Goal: Use online tool/utility: Utilize a website feature to perform a specific function

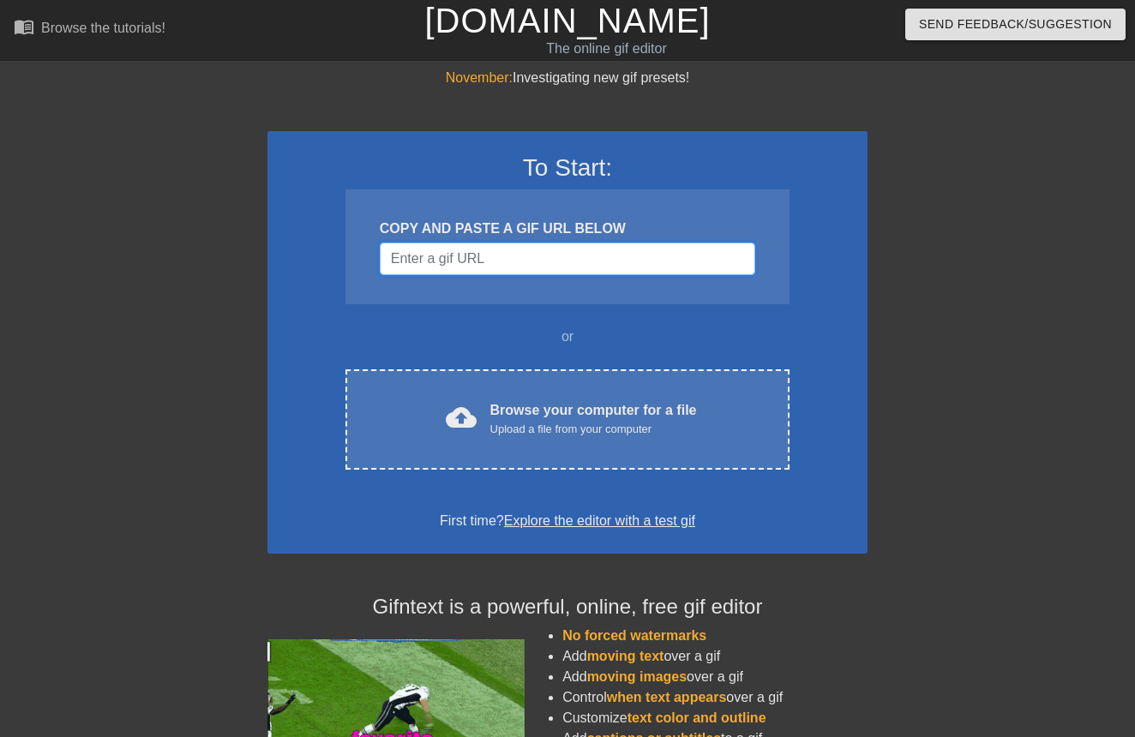
click at [593, 253] on input "Username" at bounding box center [567, 259] width 375 height 33
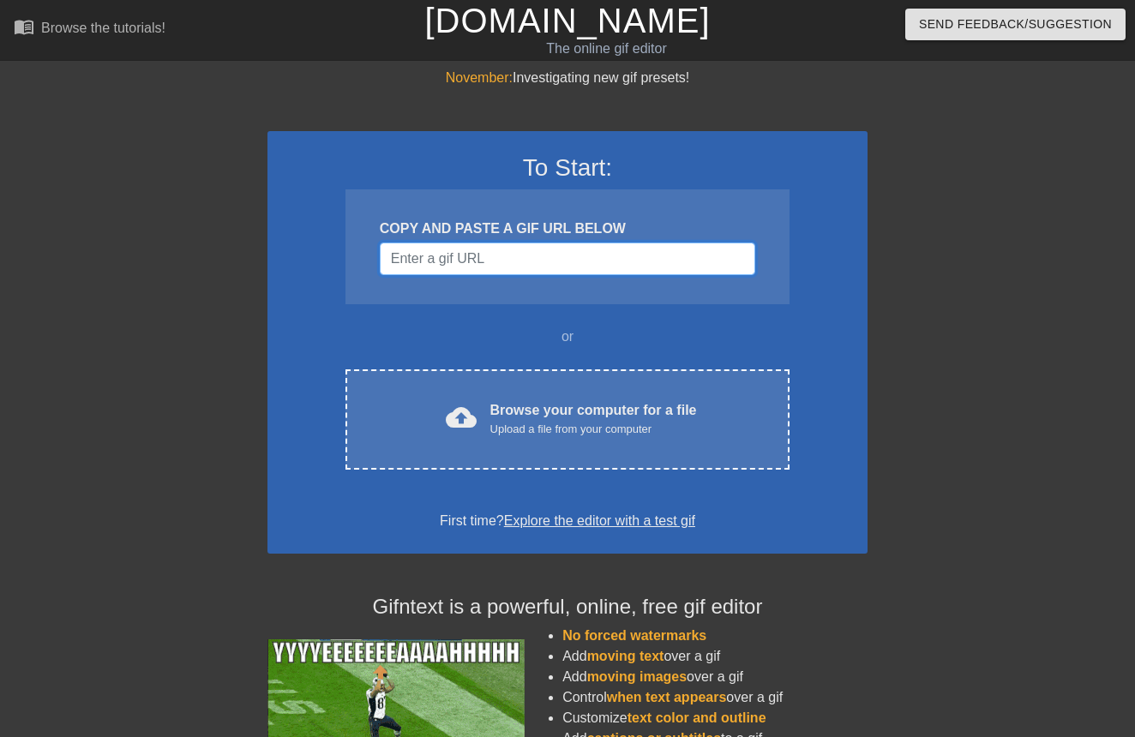
paste input "[URL][DOMAIN_NAME][DOMAIN_NAME]"
type input "[URL][DOMAIN_NAME][DOMAIN_NAME]"
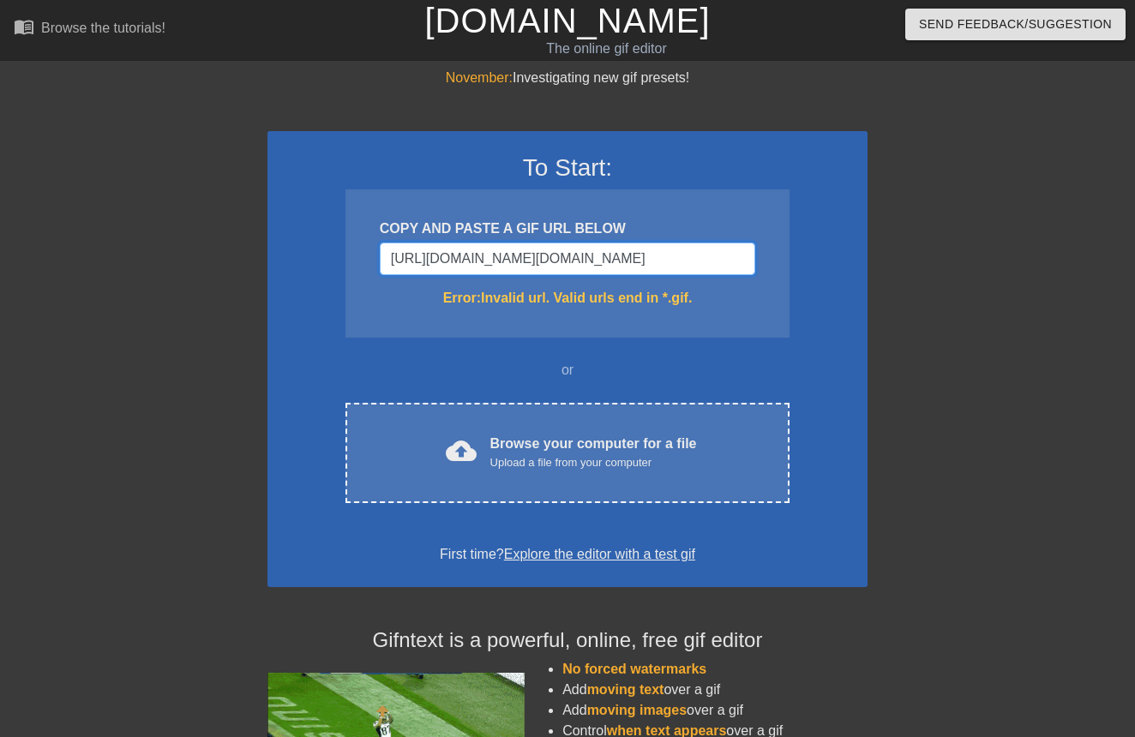
click at [709, 258] on input "[URL][DOMAIN_NAME][DOMAIN_NAME]" at bounding box center [567, 259] width 375 height 33
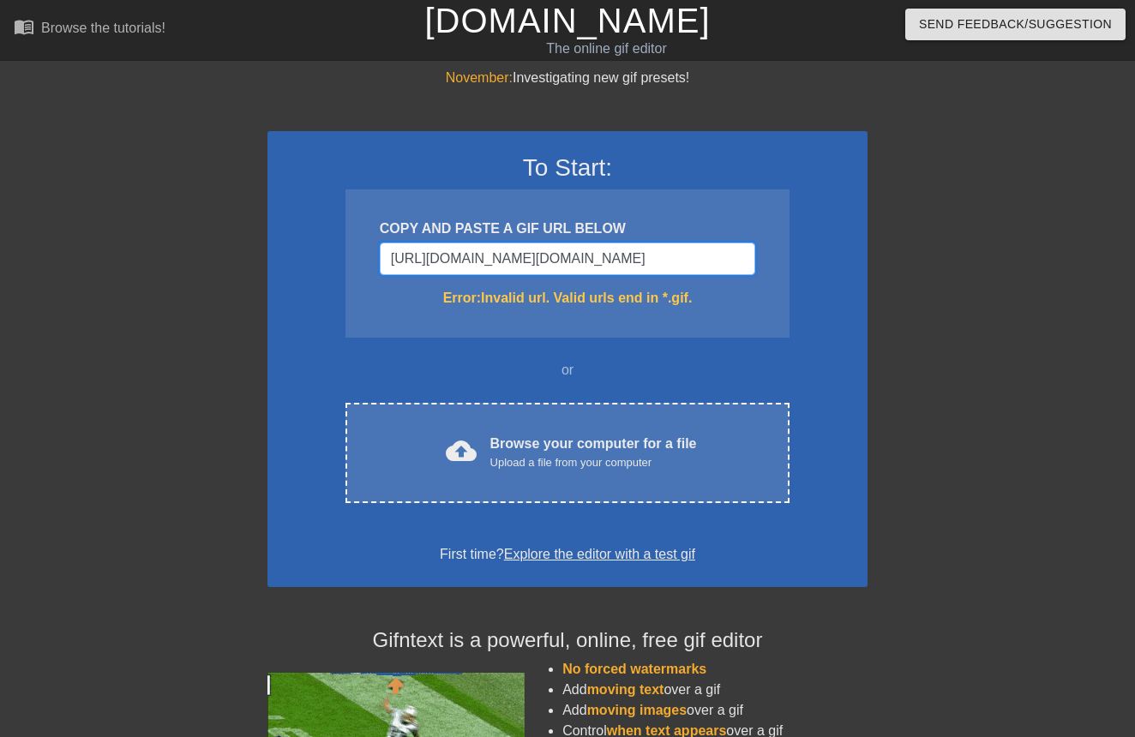
click at [709, 258] on input "[URL][DOMAIN_NAME][DOMAIN_NAME]" at bounding box center [567, 259] width 375 height 33
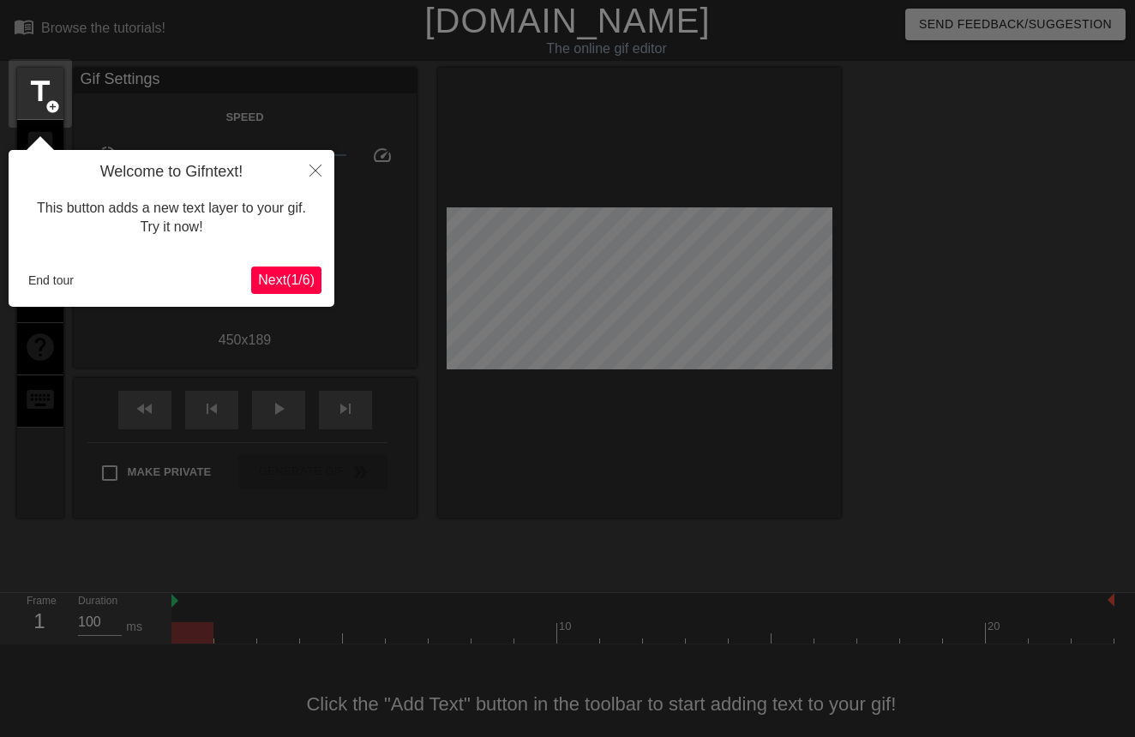
scroll to position [27, 0]
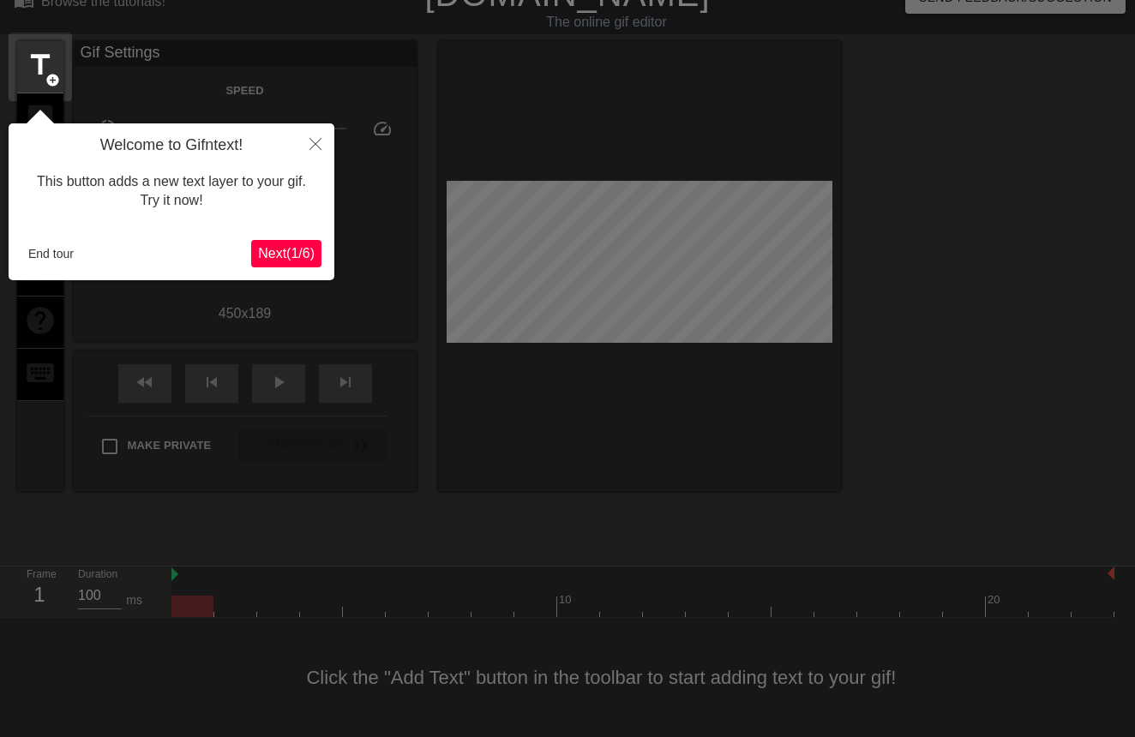
click at [269, 249] on span "Next ( 1 / 6 )" at bounding box center [286, 253] width 57 height 15
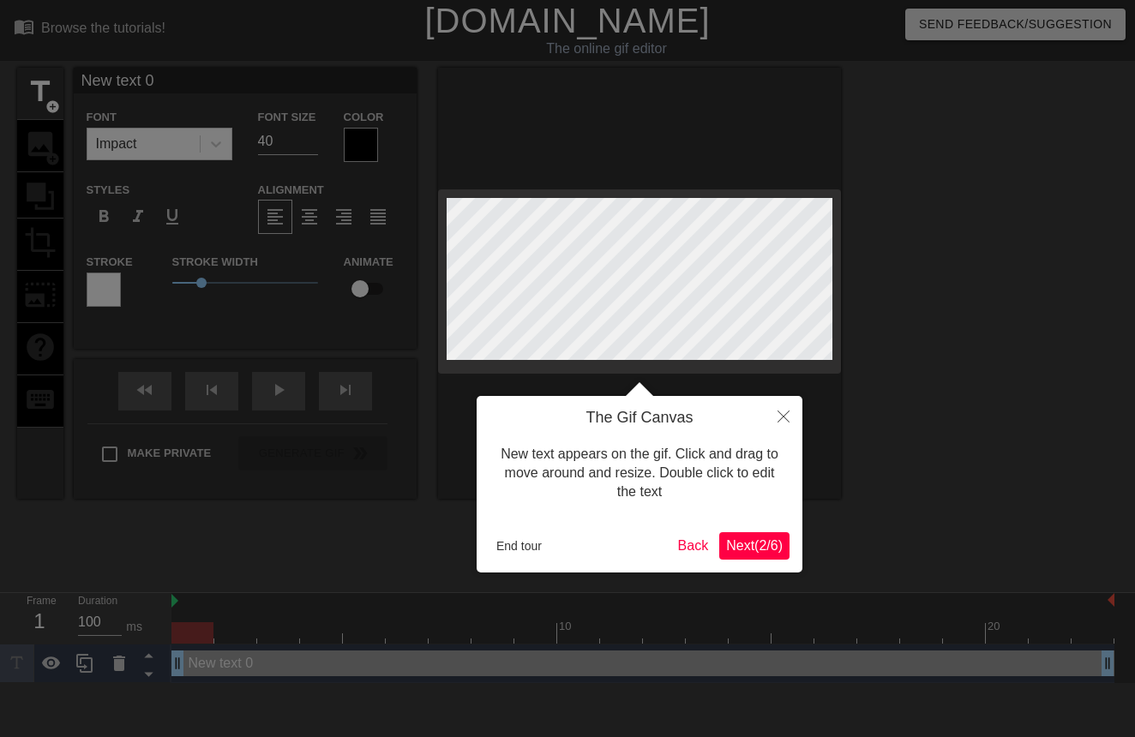
scroll to position [0, 0]
click at [737, 542] on span "Next ( 2 / 6 )" at bounding box center [754, 545] width 57 height 15
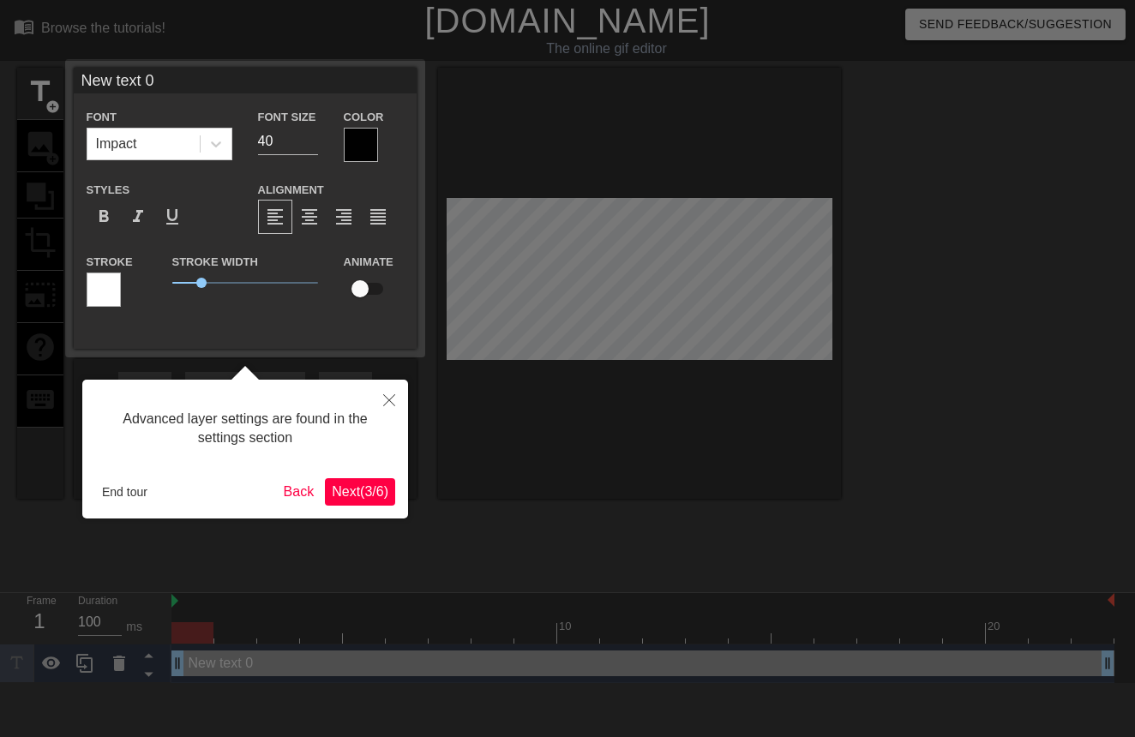
click at [383, 495] on span "Next ( 3 / 6 )" at bounding box center [360, 491] width 57 height 15
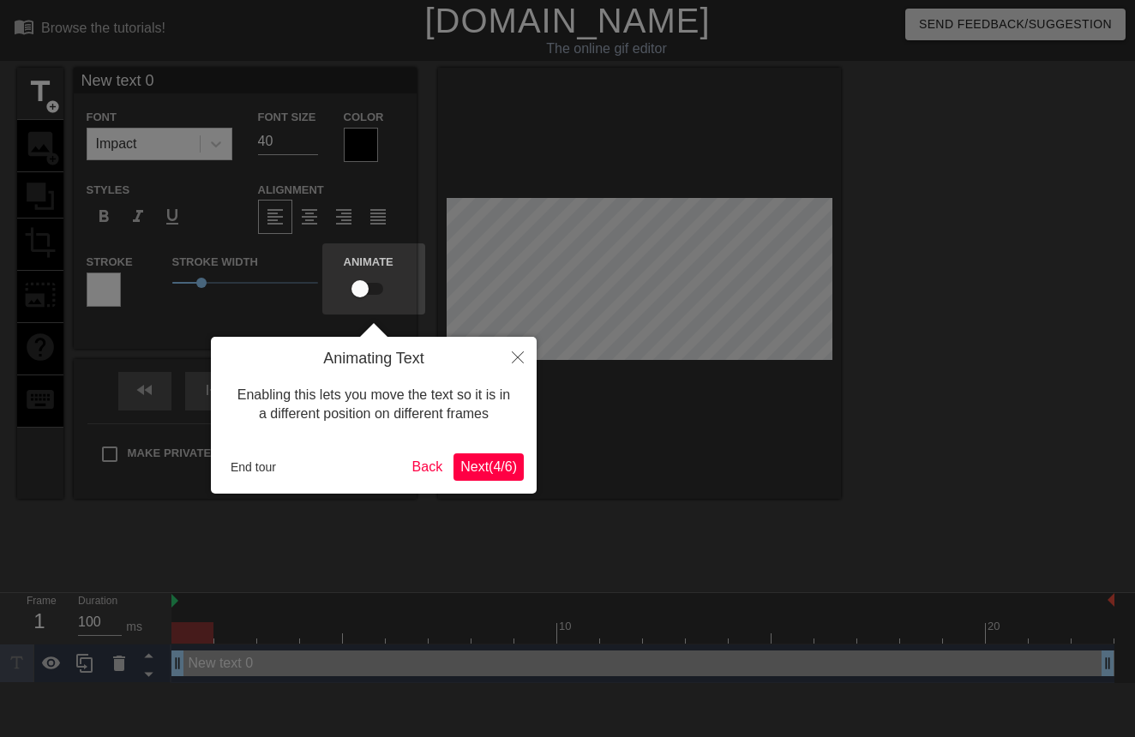
click at [468, 466] on span "Next ( 4 / 6 )" at bounding box center [488, 466] width 57 height 15
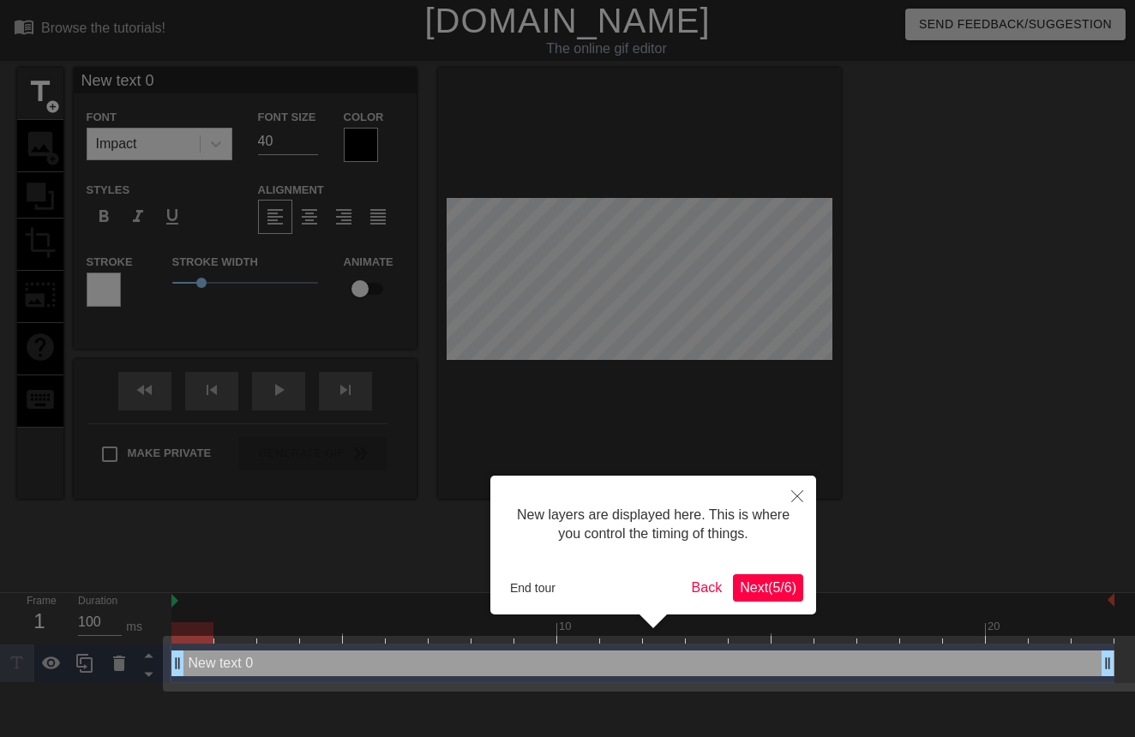
click at [745, 581] on span "Next ( 5 / 6 )" at bounding box center [768, 587] width 57 height 15
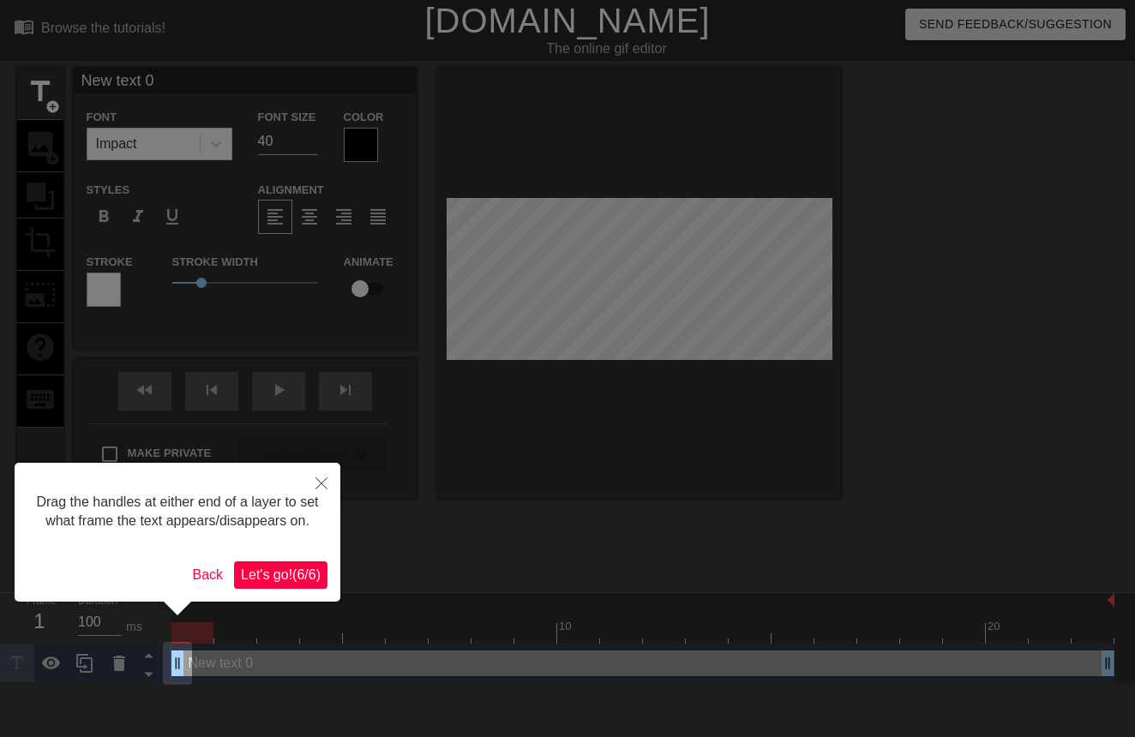
click at [265, 582] on span "Let's go! ( 6 / 6 )" at bounding box center [281, 574] width 80 height 15
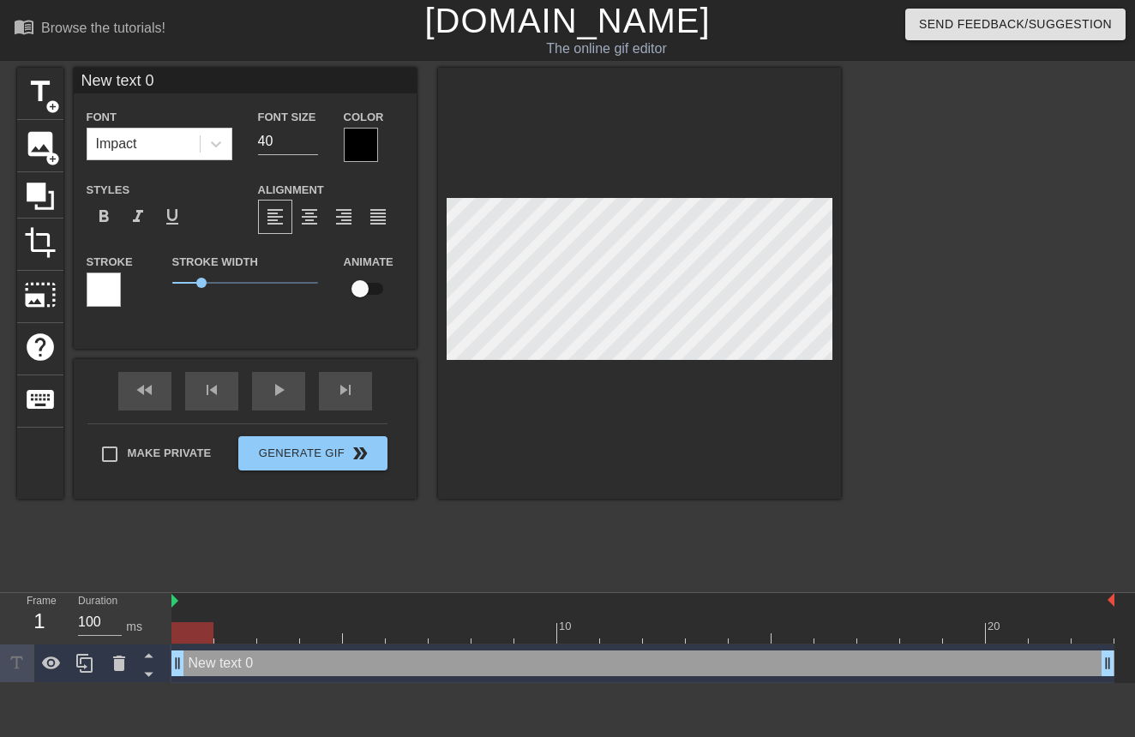
click at [225, 654] on div "New text 0 drag_handle drag_handle" at bounding box center [642, 664] width 943 height 26
click at [278, 663] on div "New text 0 drag_handle drag_handle" at bounding box center [642, 664] width 943 height 26
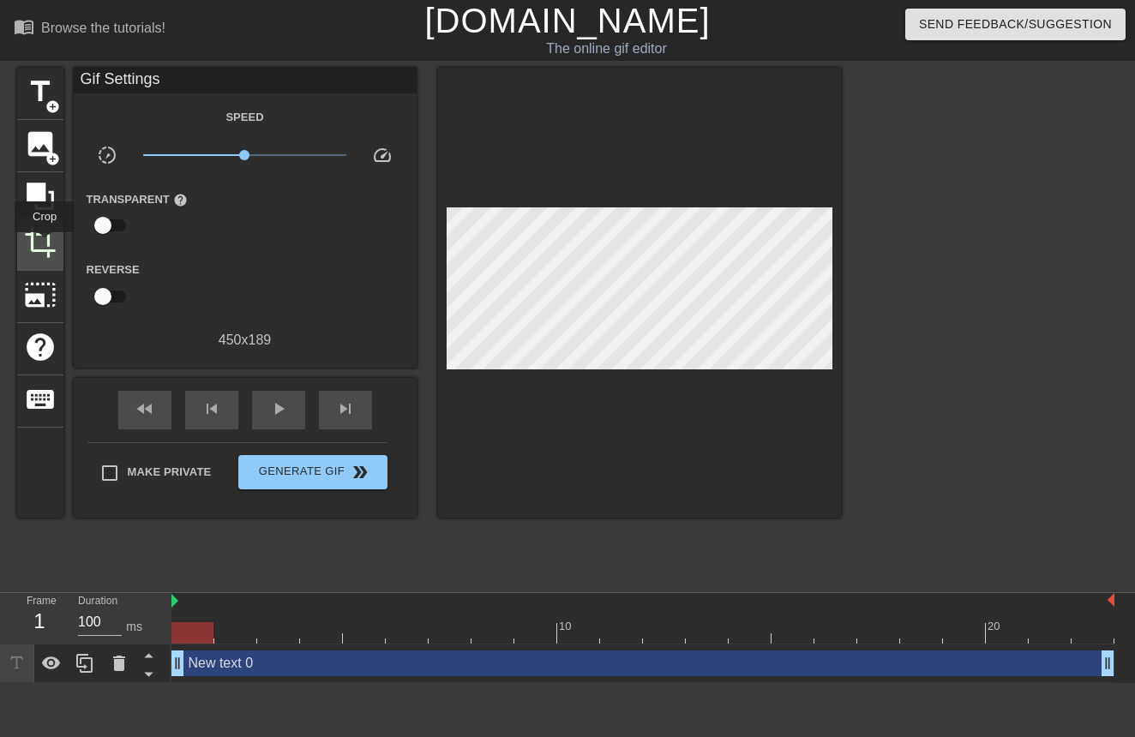
click at [45, 244] on span "crop" at bounding box center [40, 242] width 33 height 33
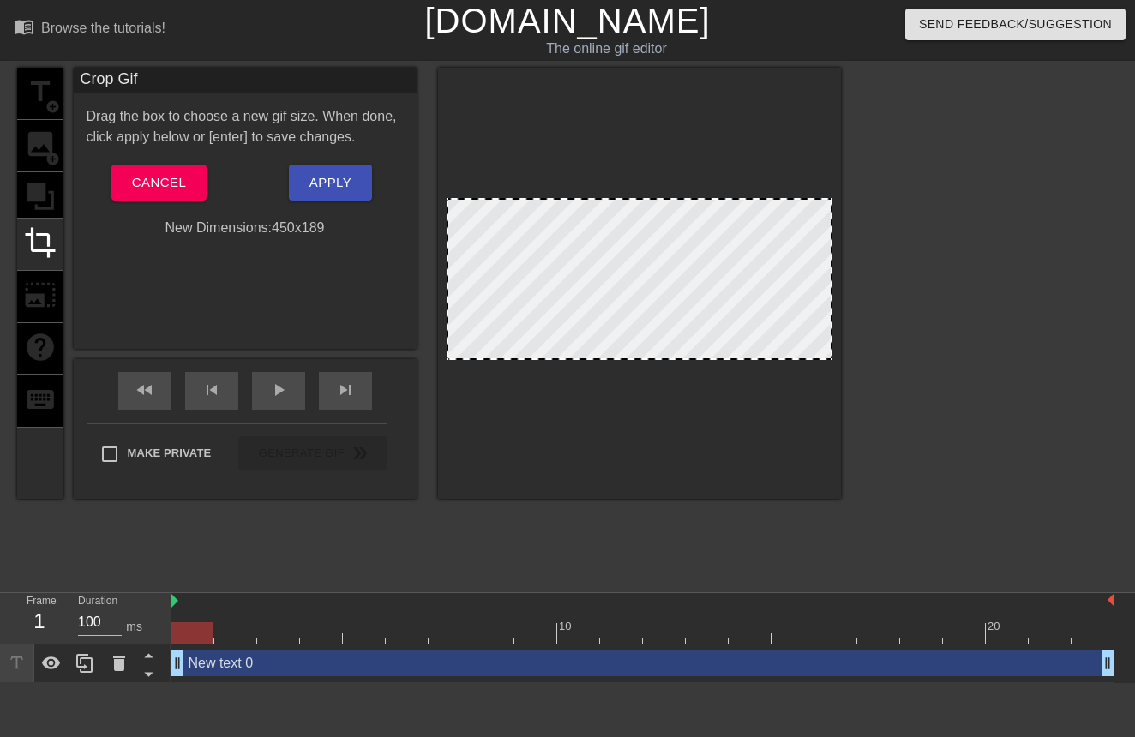
drag, startPoint x: 606, startPoint y: 201, endPoint x: 608, endPoint y: 165, distance: 35.2
click at [608, 165] on div at bounding box center [639, 283] width 403 height 431
drag, startPoint x: 615, startPoint y: 198, endPoint x: 628, endPoint y: 96, distance: 102.9
click at [628, 96] on div at bounding box center [639, 283] width 403 height 431
click at [173, 185] on span "Cancel" at bounding box center [159, 182] width 54 height 22
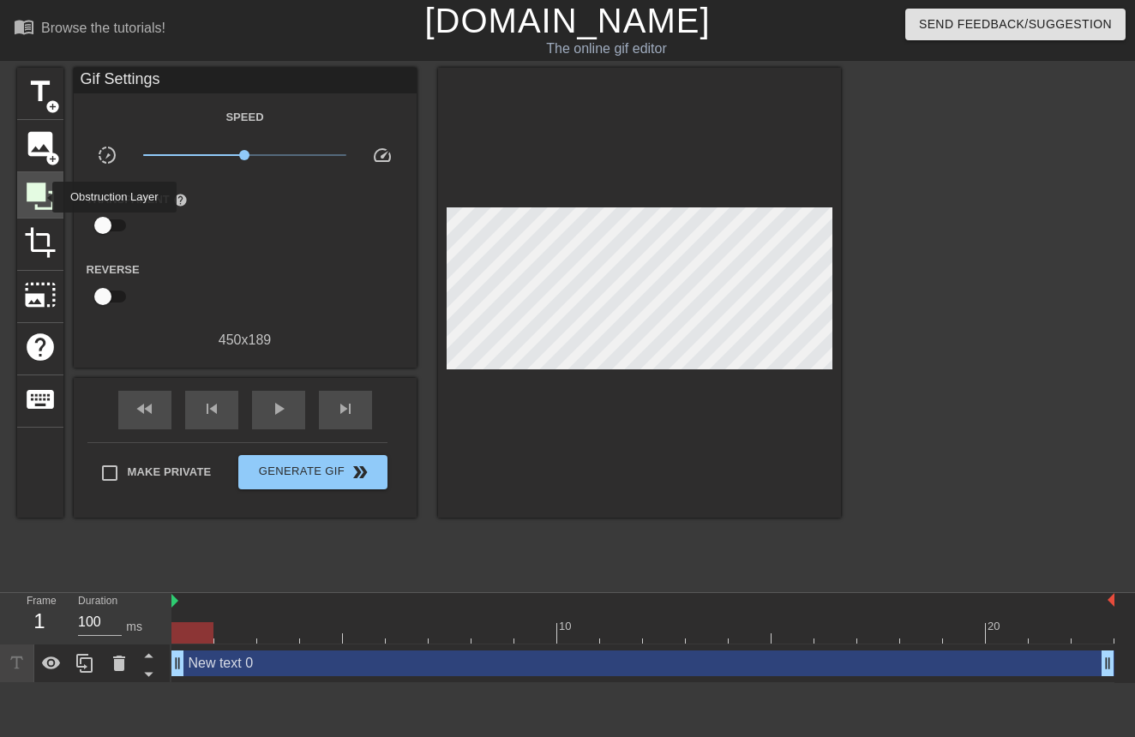
click at [41, 197] on icon at bounding box center [40, 196] width 27 height 27
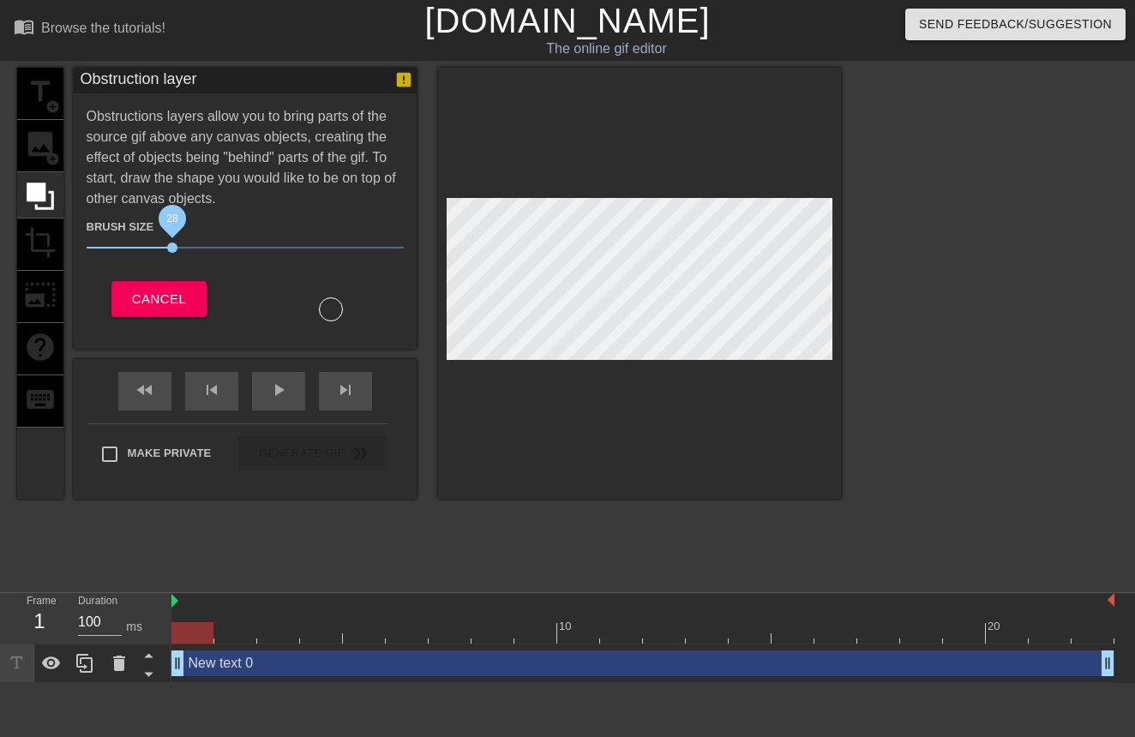
click at [173, 244] on span "28" at bounding box center [245, 247] width 317 height 21
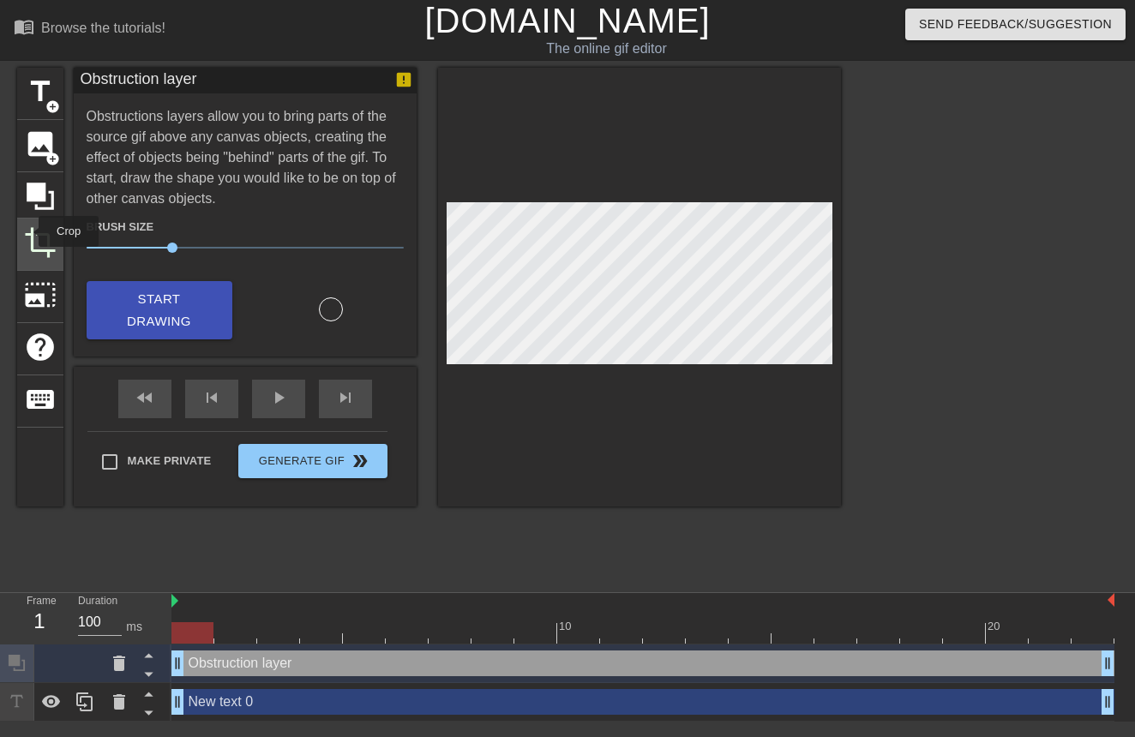
click at [27, 231] on span "crop" at bounding box center [40, 242] width 33 height 33
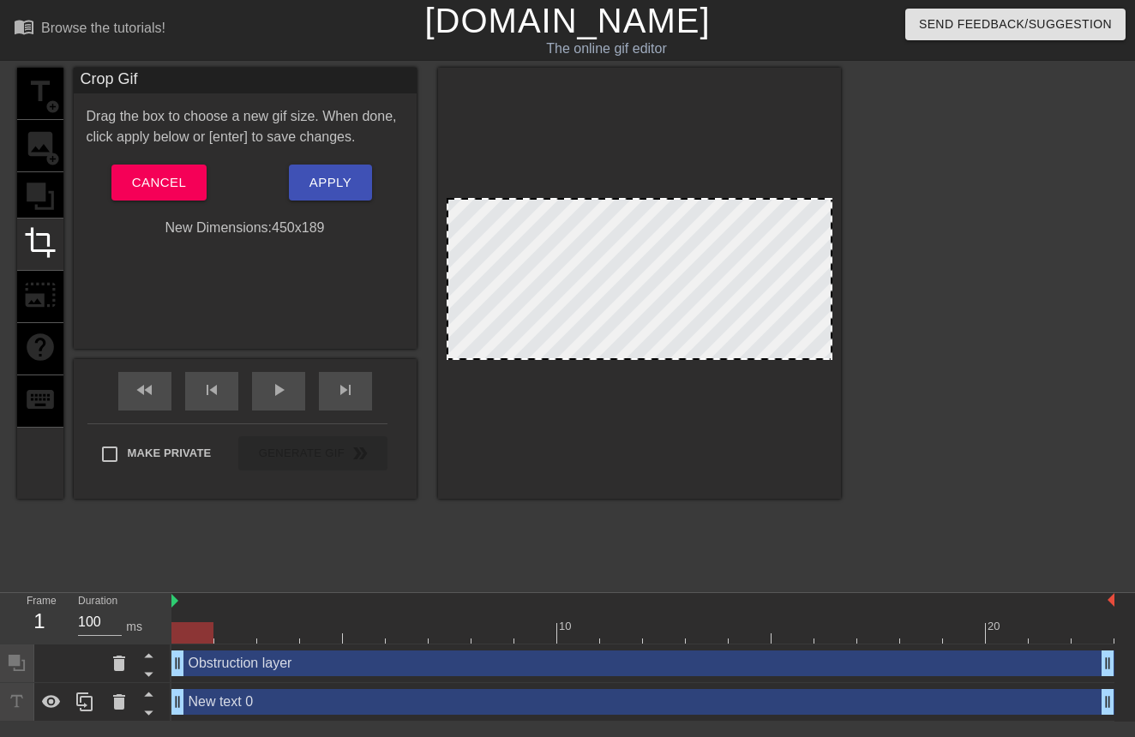
click at [64, 191] on div "title add_circle image add_circle crop photo_size_select_large help keyboard Cr…" at bounding box center [429, 283] width 824 height 431
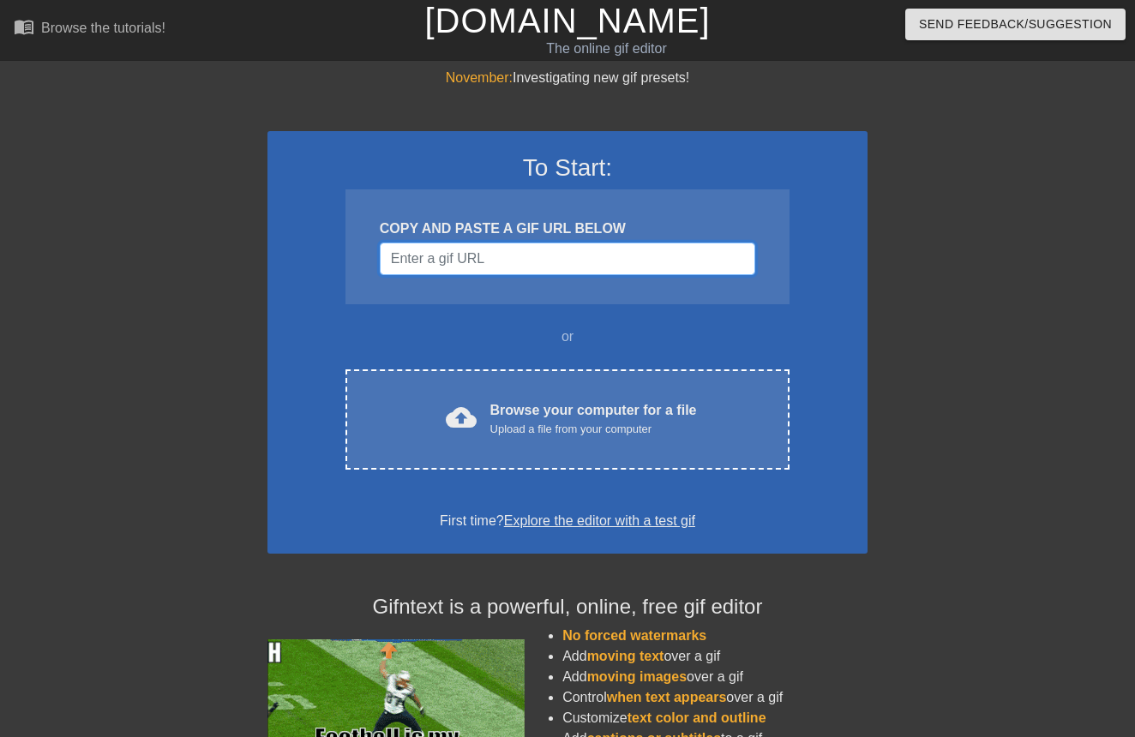
click at [629, 253] on input "Username" at bounding box center [567, 259] width 375 height 33
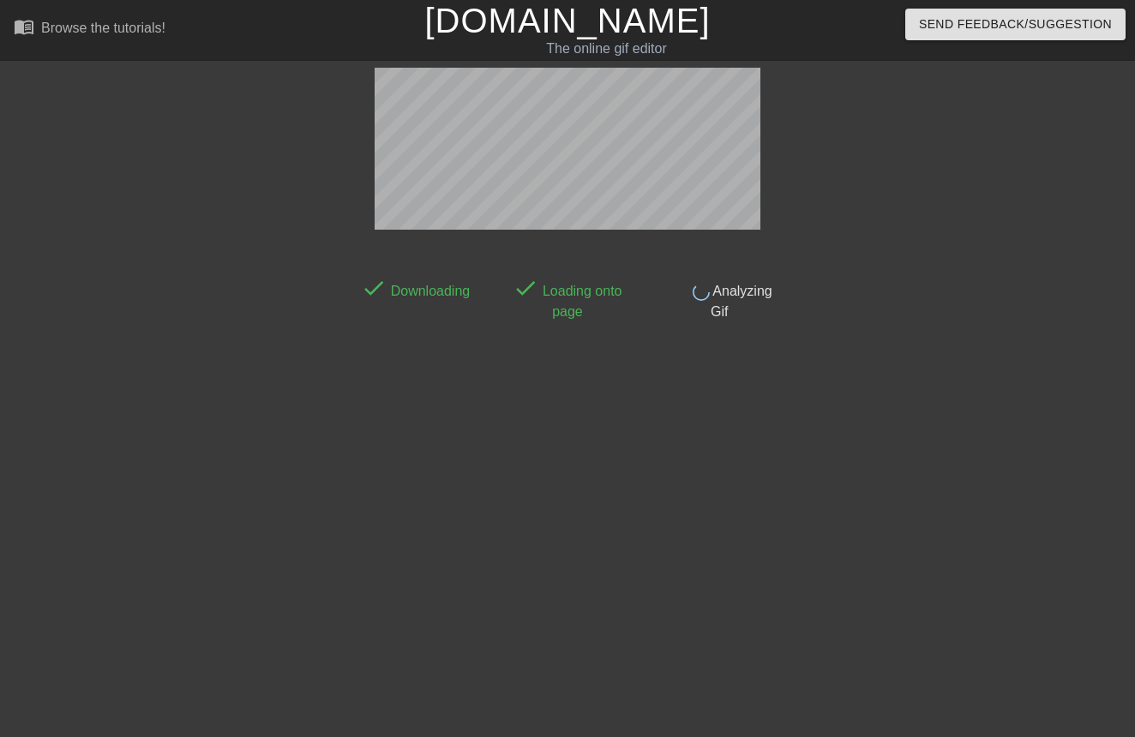
scroll to position [27, 0]
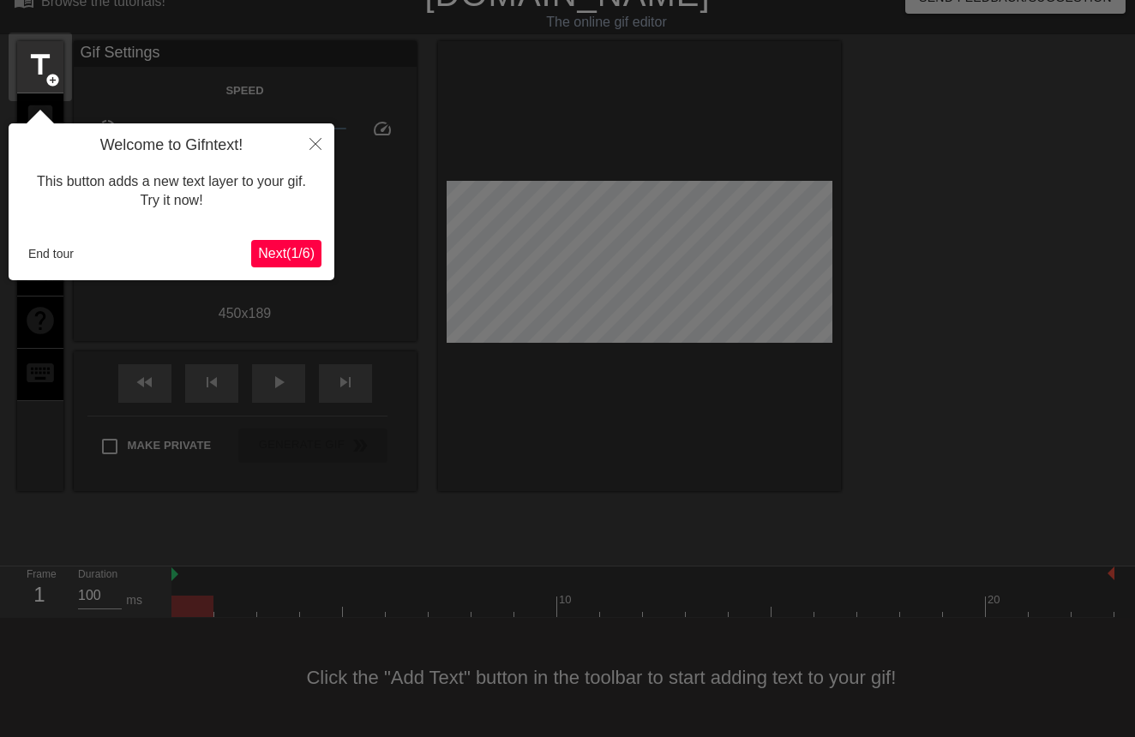
click at [291, 248] on span "Next ( 1 / 6 )" at bounding box center [286, 253] width 57 height 15
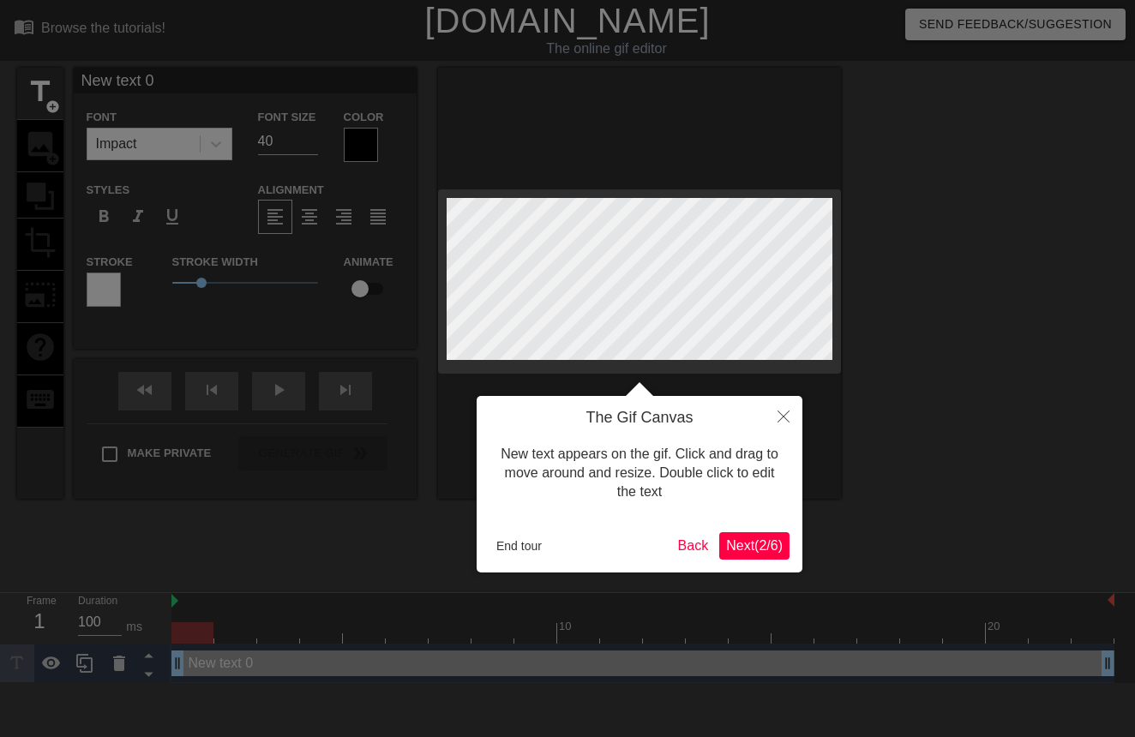
scroll to position [0, 0]
click at [733, 541] on span "Next ( 2 / 6 )" at bounding box center [754, 545] width 57 height 15
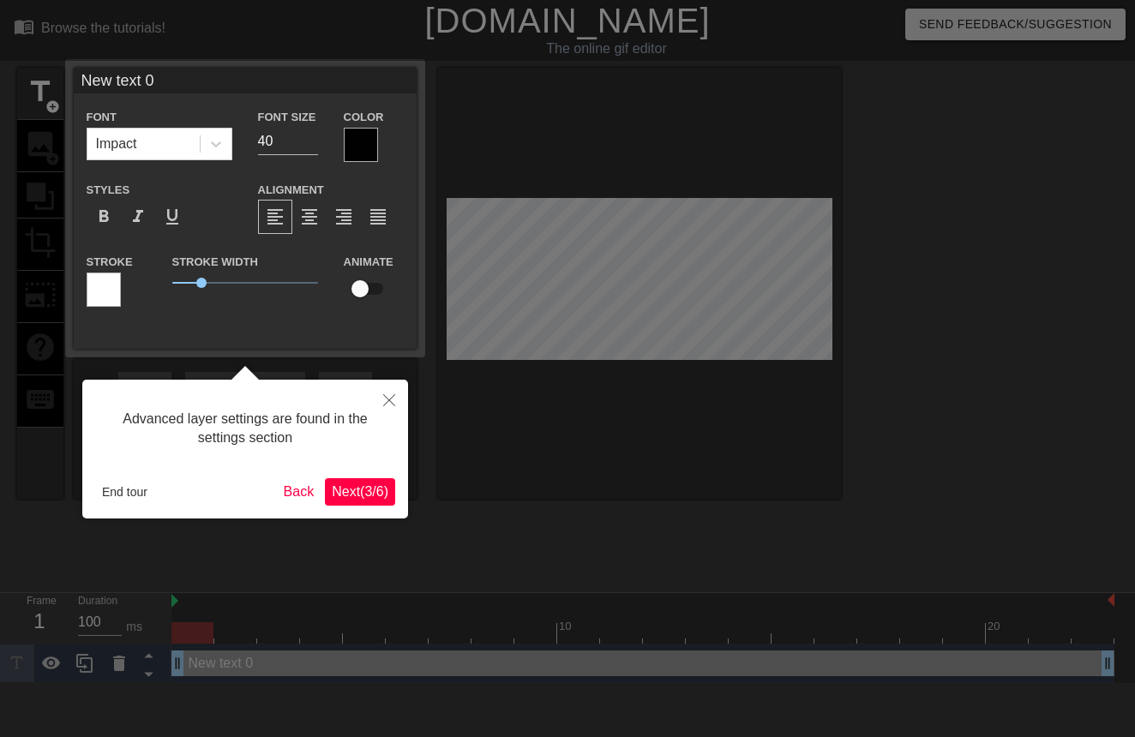
click at [364, 494] on span "Next ( 3 / 6 )" at bounding box center [360, 491] width 57 height 15
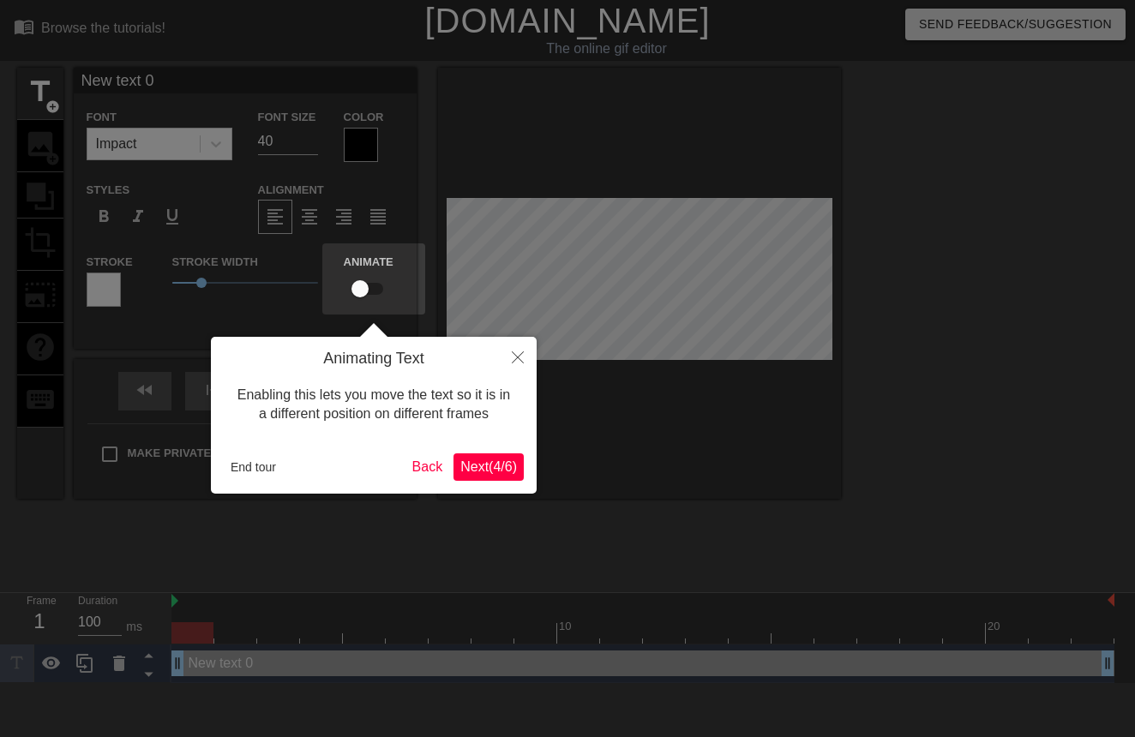
click at [474, 472] on span "Next ( 4 / 6 )" at bounding box center [488, 466] width 57 height 15
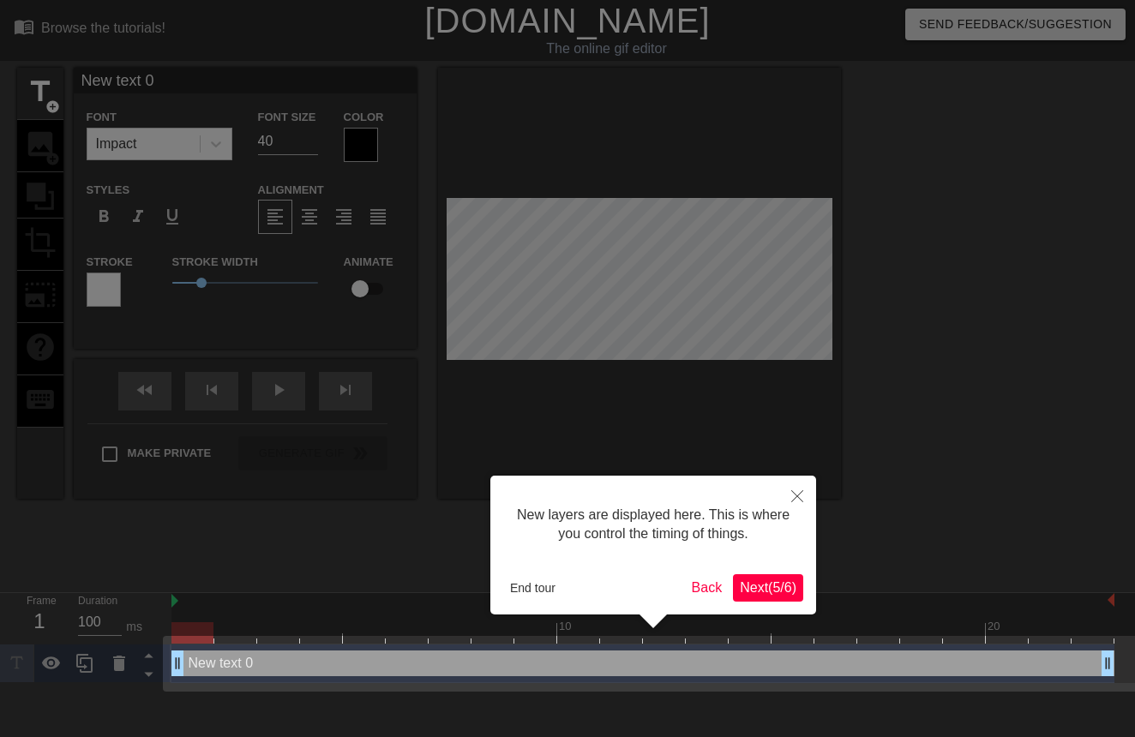
click at [741, 576] on button "Next ( 5 / 6 )" at bounding box center [768, 587] width 70 height 27
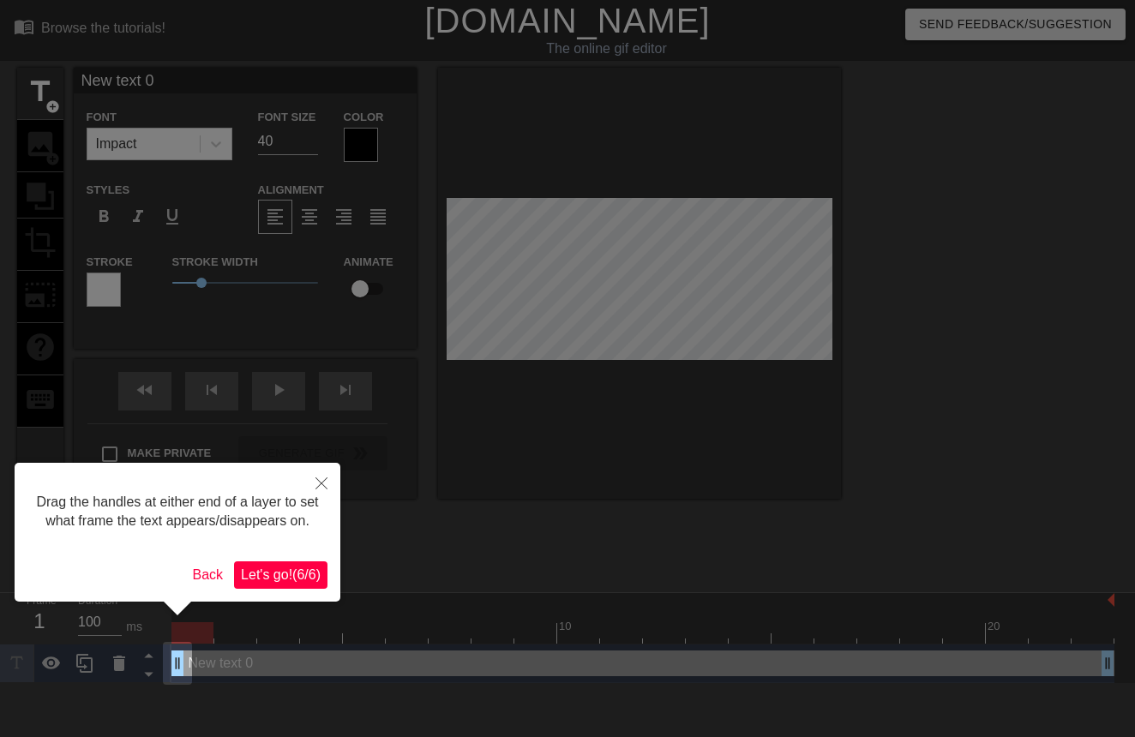
click at [315, 582] on span "Let's go! ( 6 / 6 )" at bounding box center [281, 574] width 80 height 15
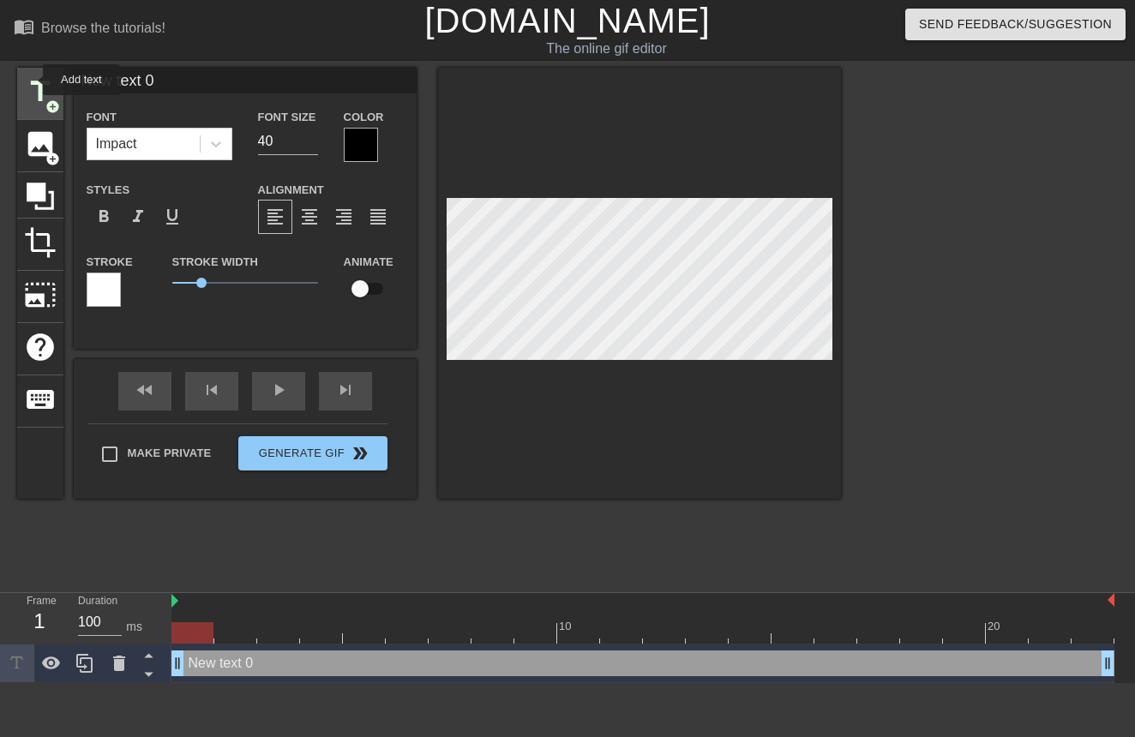
click at [33, 83] on span "title" at bounding box center [40, 91] width 33 height 33
type input "New text 1"
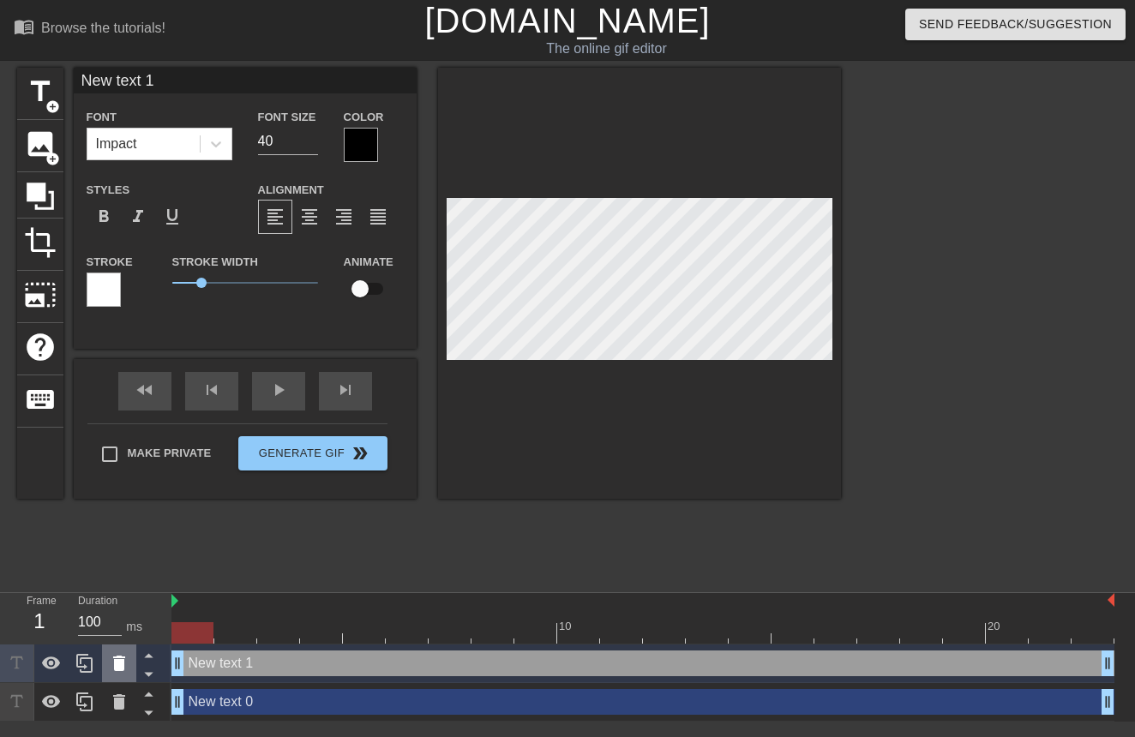
click at [119, 663] on icon at bounding box center [119, 663] width 12 height 15
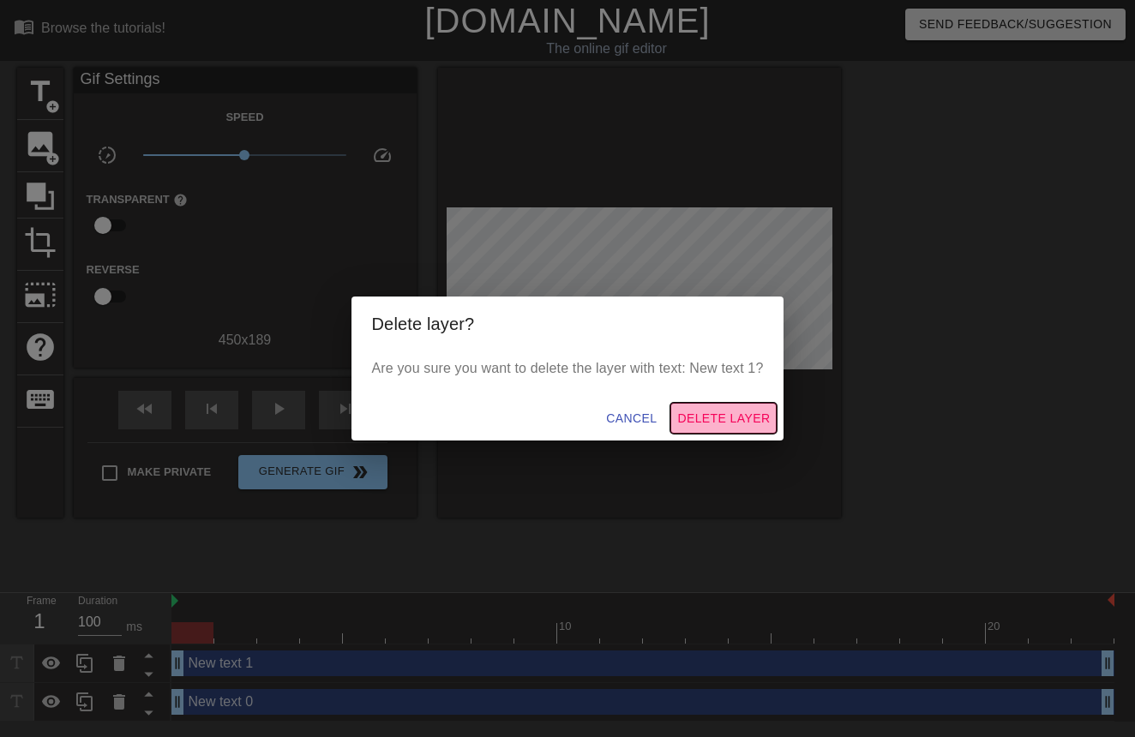
click at [746, 412] on span "Delete Layer" at bounding box center [723, 418] width 93 height 21
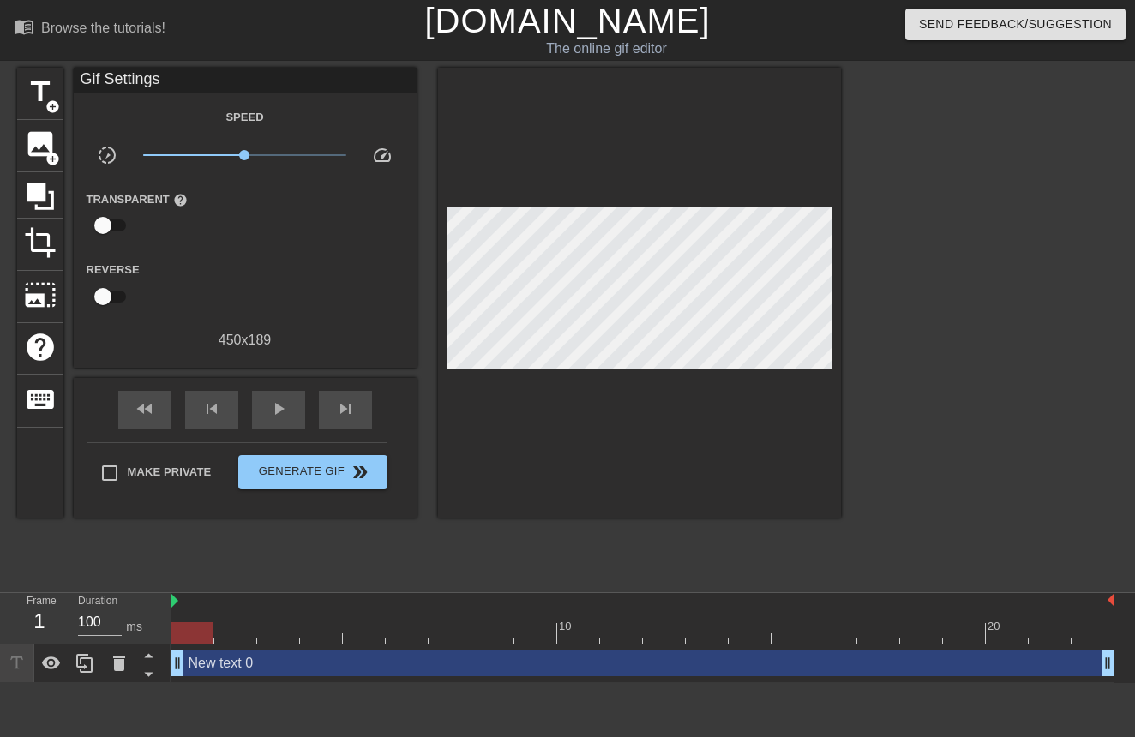
click at [444, 661] on div "New text 0 drag_handle drag_handle" at bounding box center [642, 664] width 943 height 26
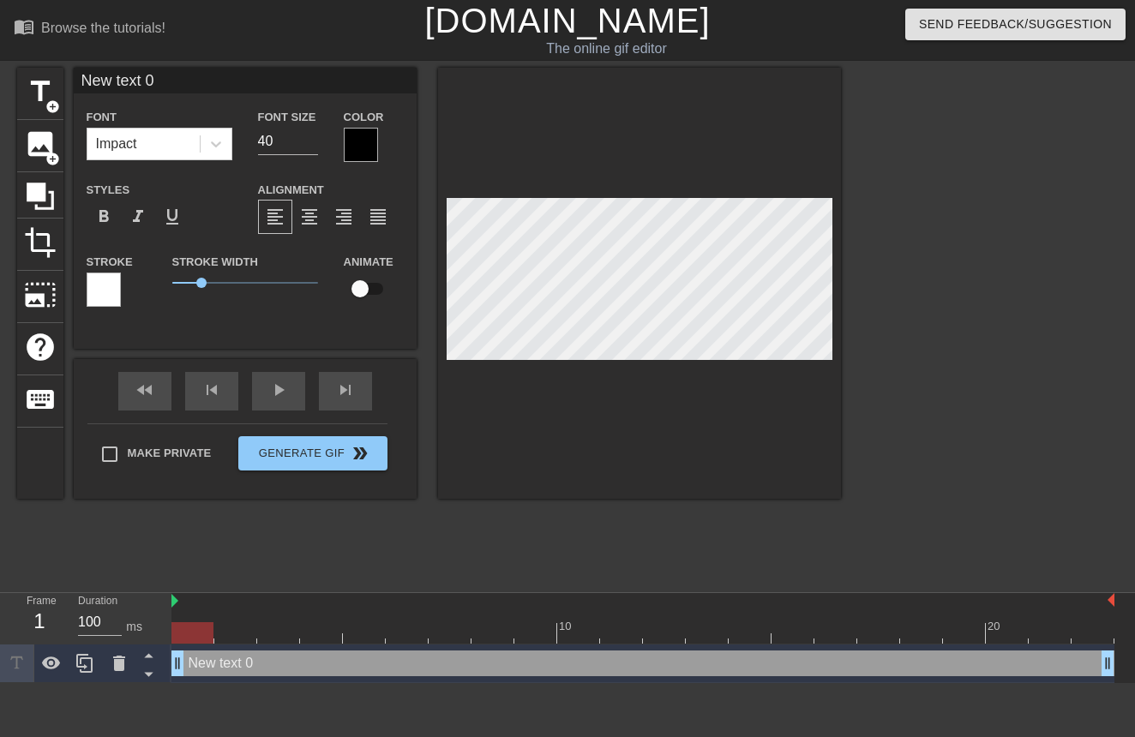
click at [595, 169] on div at bounding box center [639, 283] width 403 height 431
click at [40, 281] on span "photo_size_select_large" at bounding box center [40, 295] width 33 height 33
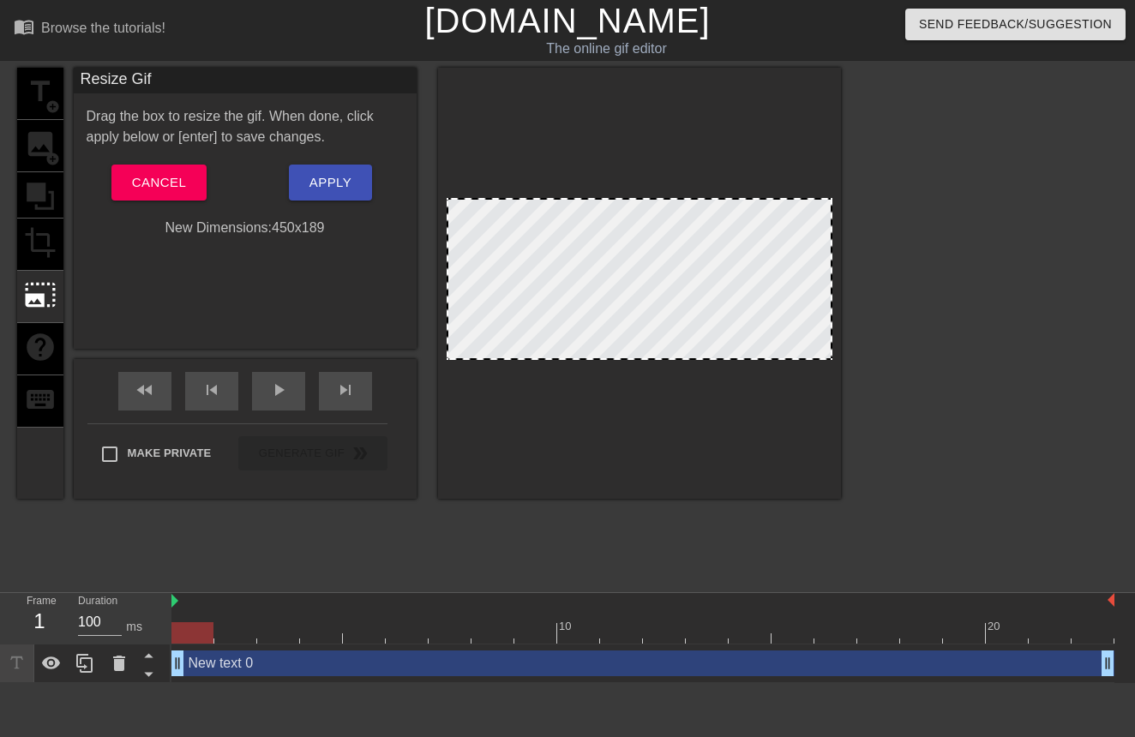
drag, startPoint x: 447, startPoint y: 200, endPoint x: 468, endPoint y: 224, distance: 31.6
click at [468, 224] on div at bounding box center [640, 279] width 386 height 162
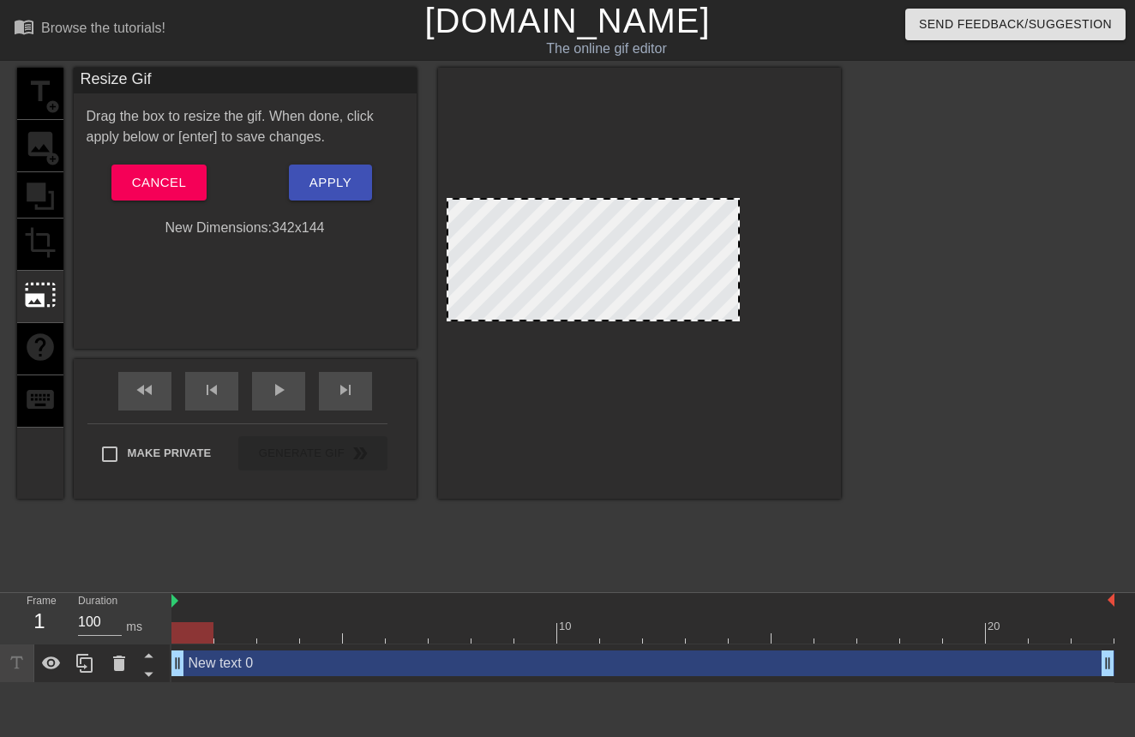
drag, startPoint x: 828, startPoint y: 200, endPoint x: 735, endPoint y: 227, distance: 96.5
drag, startPoint x: 669, startPoint y: 261, endPoint x: 702, endPoint y: 303, distance: 53.1
click at [702, 303] on div at bounding box center [593, 259] width 293 height 123
click at [303, 181] on button "Apply" at bounding box center [330, 183] width 83 height 36
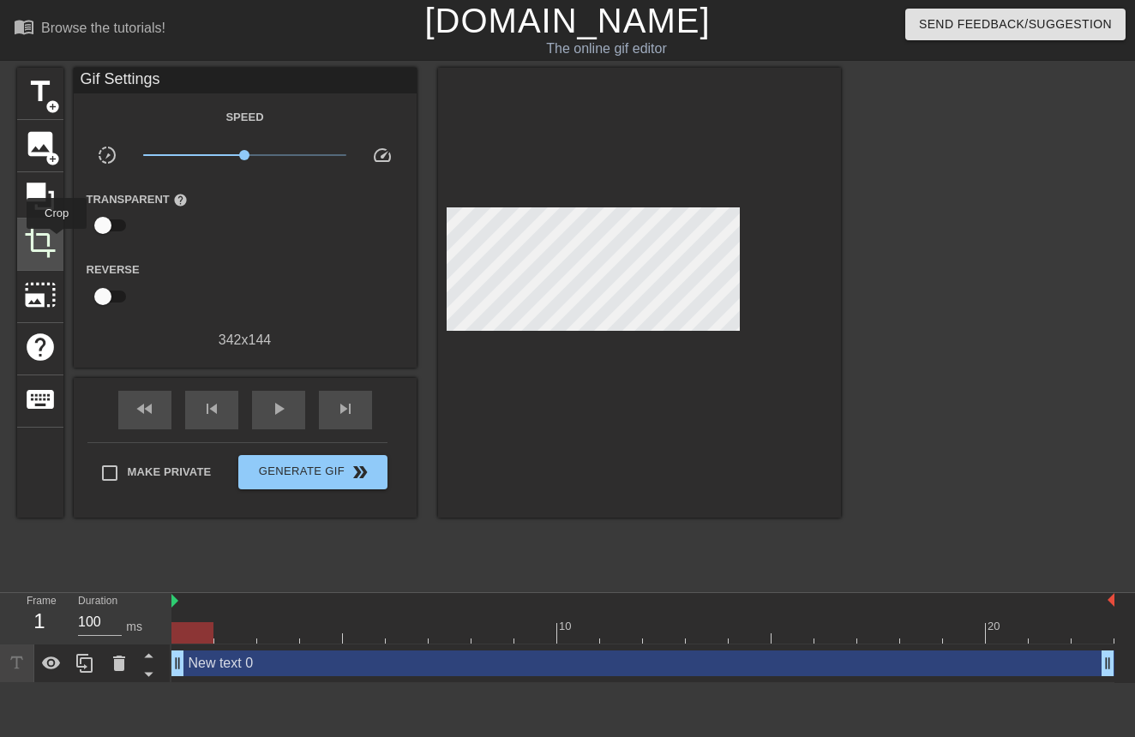
click at [57, 241] on div "crop" at bounding box center [40, 245] width 46 height 52
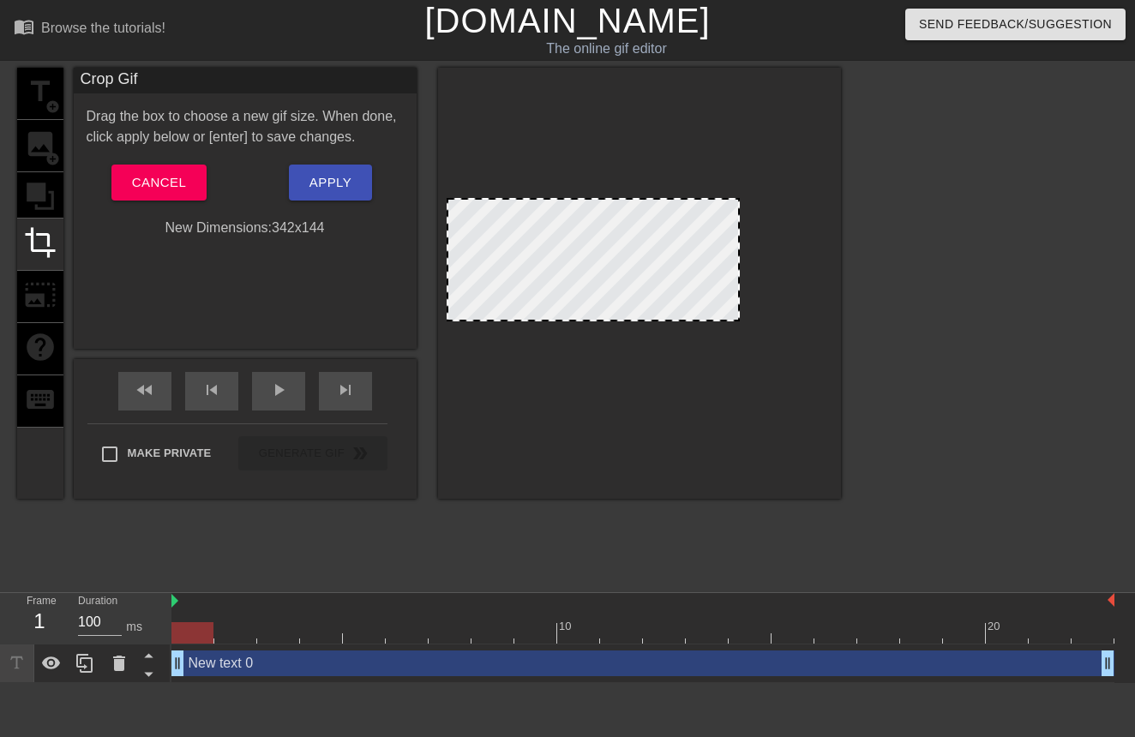
drag, startPoint x: 566, startPoint y: 200, endPoint x: 569, endPoint y: 153, distance: 47.3
click at [569, 153] on div at bounding box center [639, 283] width 403 height 431
click at [180, 189] on span "Cancel" at bounding box center [159, 182] width 54 height 22
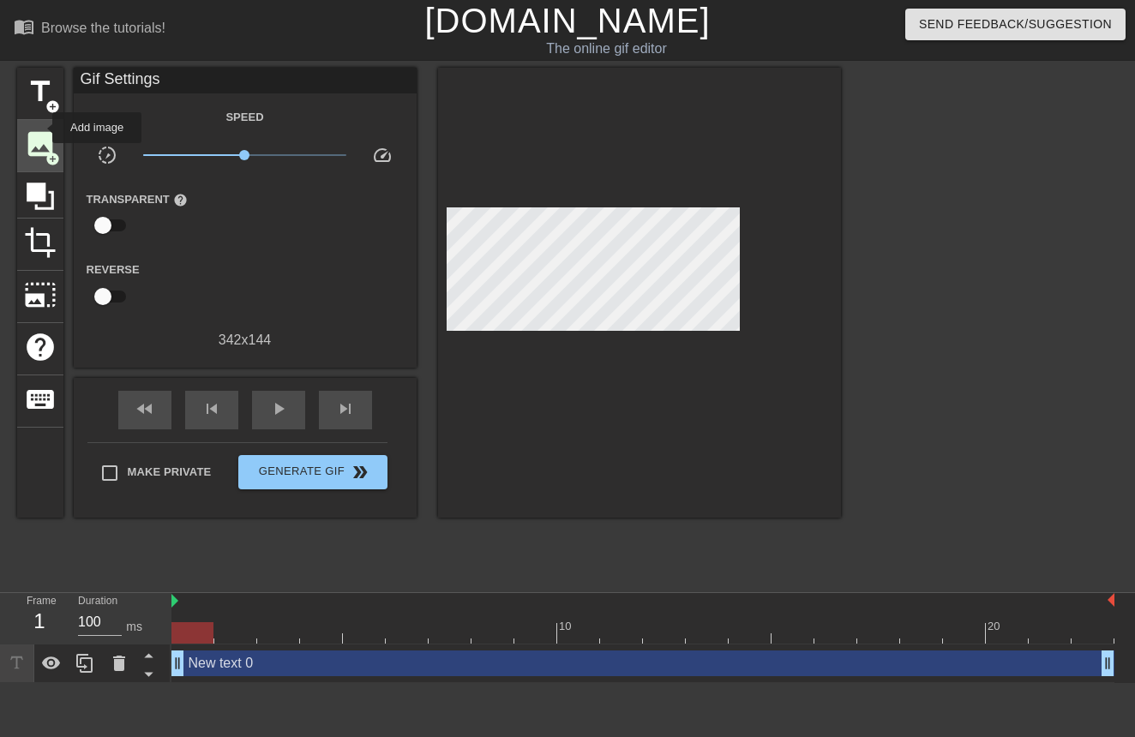
click at [41, 128] on span "image" at bounding box center [40, 144] width 33 height 33
click at [28, 97] on span "title" at bounding box center [40, 91] width 33 height 33
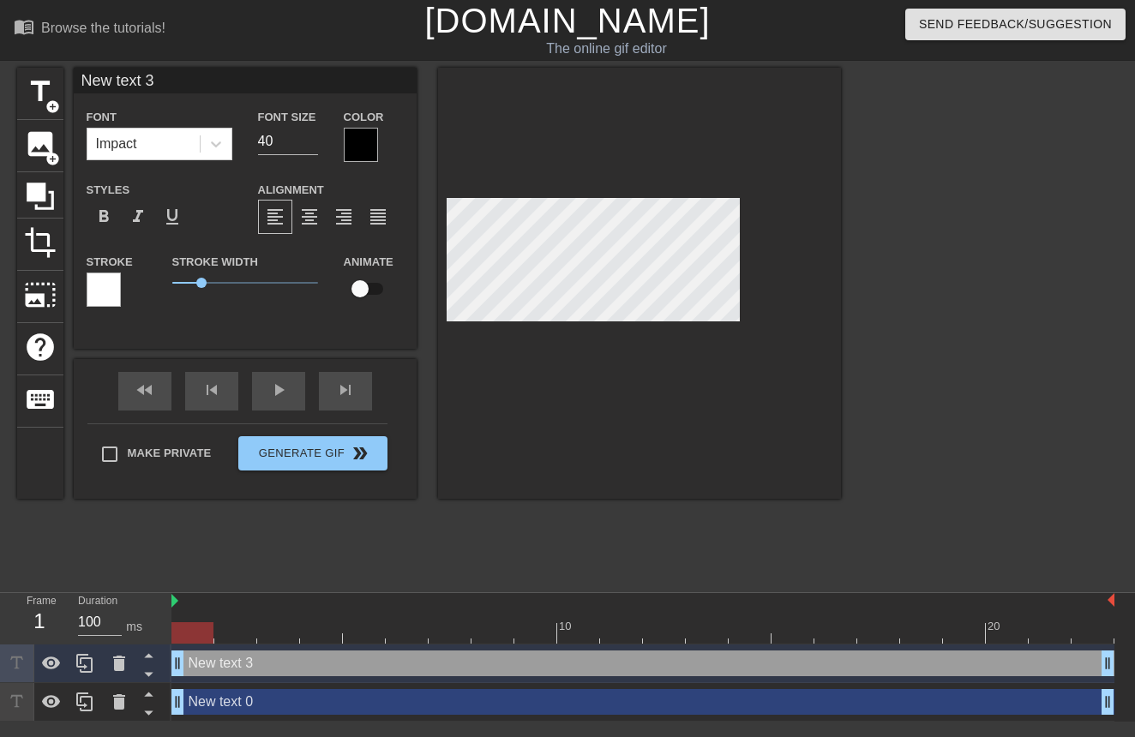
click at [99, 15] on div "menu_book Browse the tutorials!" at bounding box center [194, 29] width 361 height 59
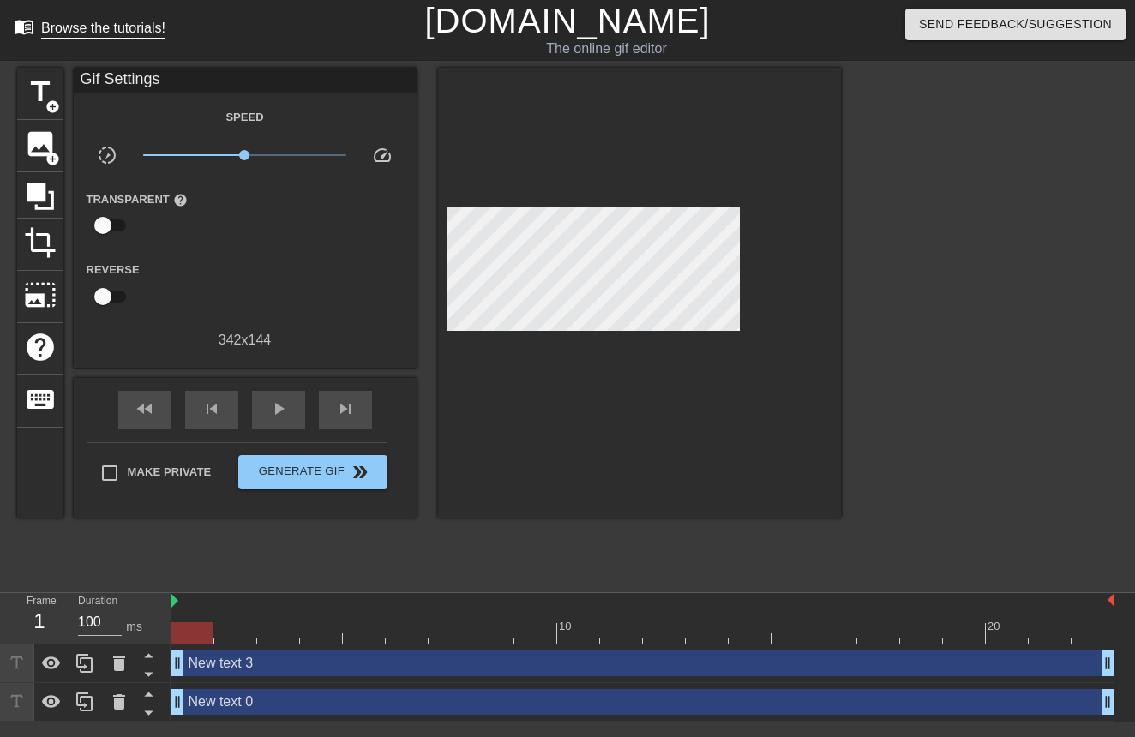
click at [99, 19] on link "menu_book Browse the tutorials!" at bounding box center [90, 29] width 152 height 27
